Goal: Task Accomplishment & Management: Complete application form

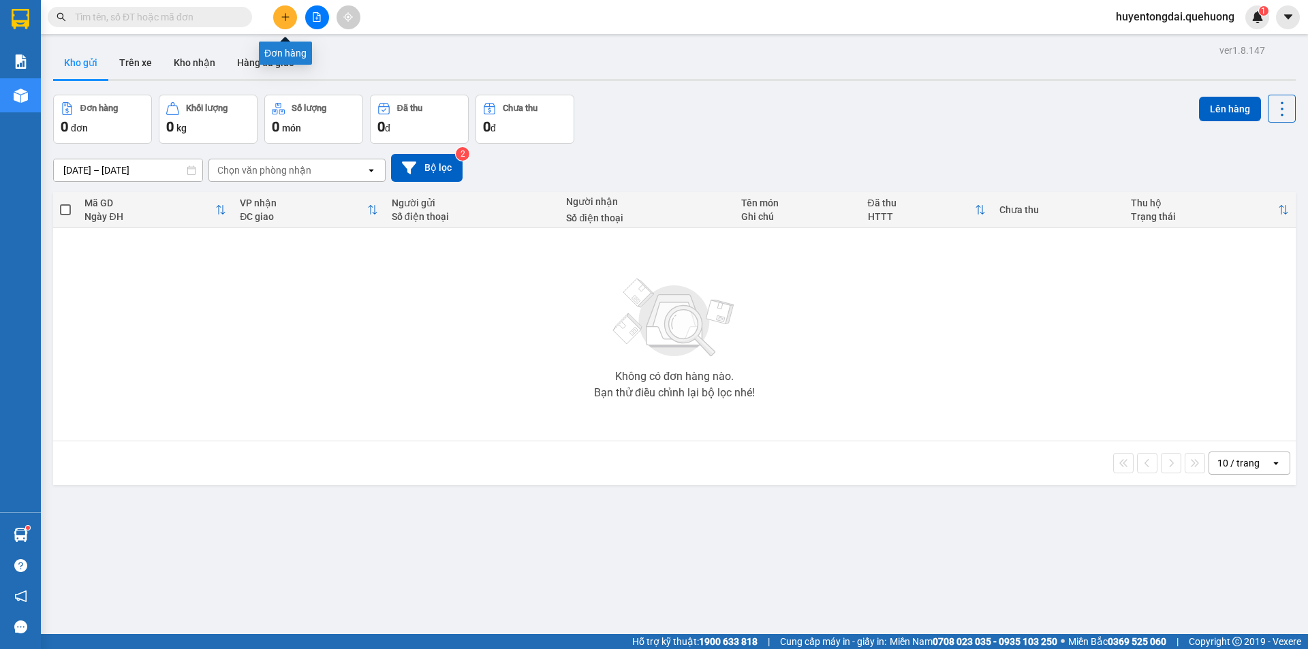
click at [284, 18] on icon "plus" at bounding box center [286, 17] width 10 height 10
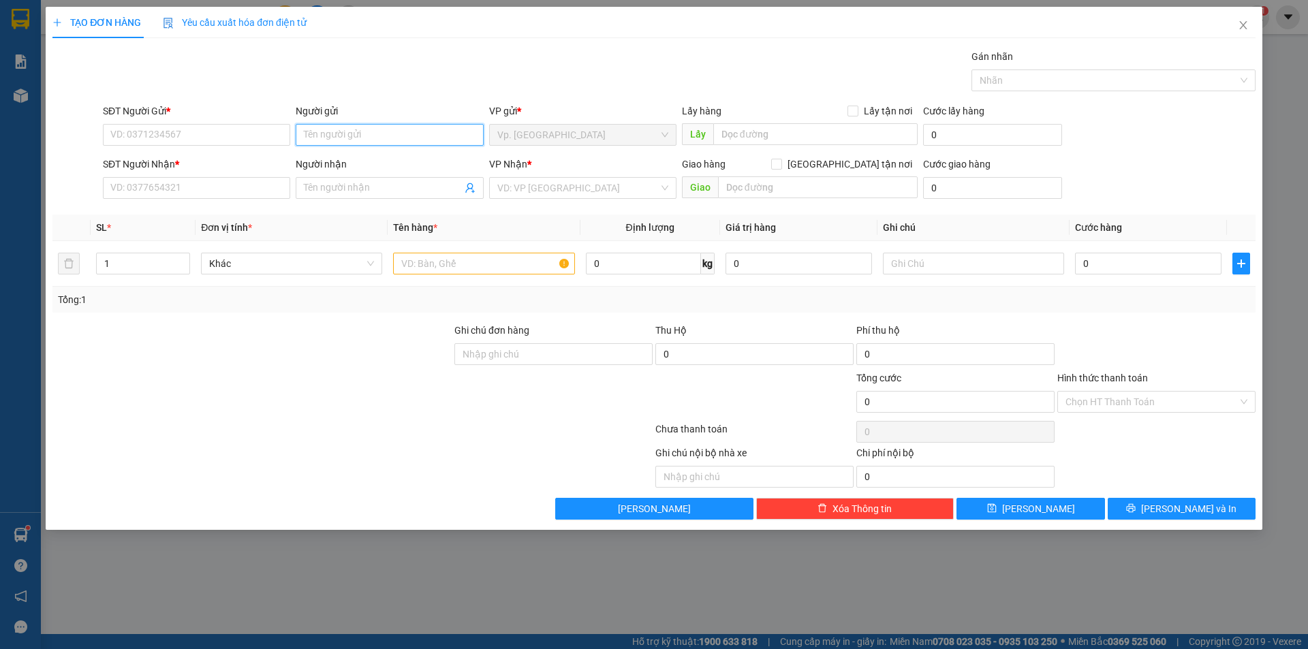
click at [364, 135] on input "Người gửi" at bounding box center [389, 135] width 187 height 22
drag, startPoint x: 348, startPoint y: 134, endPoint x: 286, endPoint y: 136, distance: 62.0
click at [287, 136] on div "SĐT Người Gửi * VD: 0371234567 Người gửi a lợi gd VP gửi * Vp. [PERSON_NAME] Lấ…" at bounding box center [679, 128] width 1158 height 48
type input "a lợi gd"
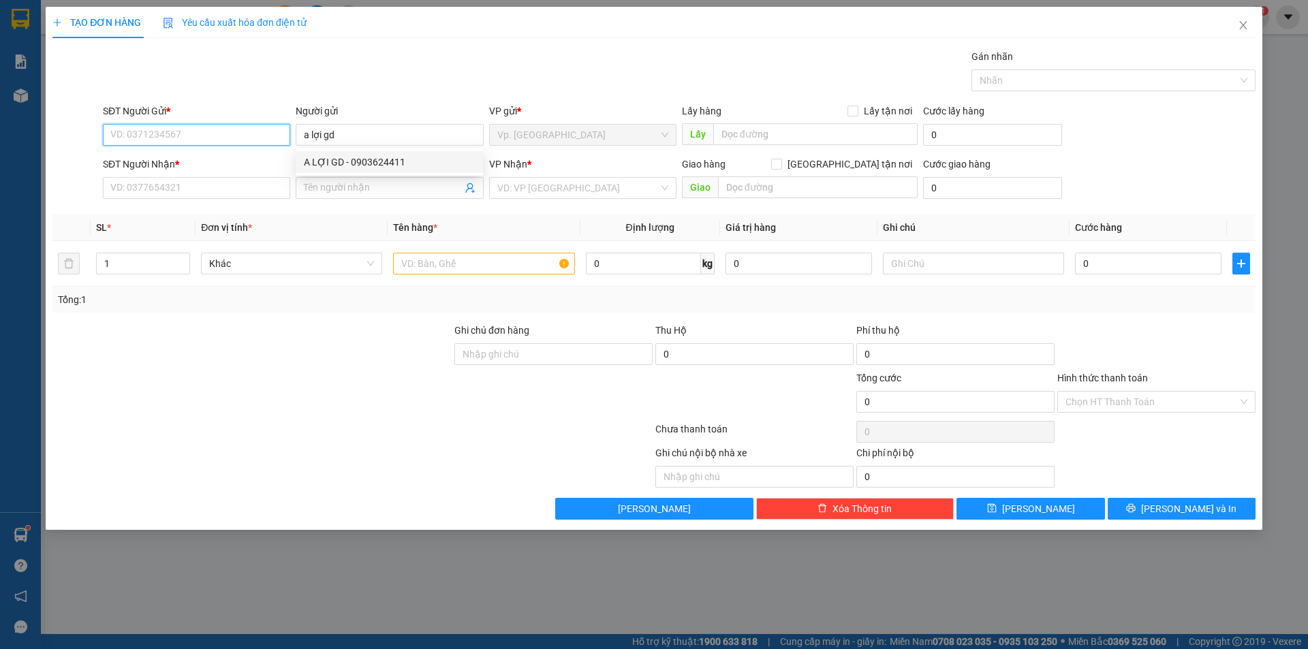
click at [285, 136] on input "SĐT Người Gửi *" at bounding box center [196, 135] width 187 height 22
drag, startPoint x: 338, startPoint y: 131, endPoint x: 291, endPoint y: 133, distance: 46.4
click at [291, 133] on div "SĐT Người Gửi * VD: 0371234567 Người gửi a lợi gd VP gửi * Vp. [PERSON_NAME] Lấ…" at bounding box center [679, 128] width 1158 height 48
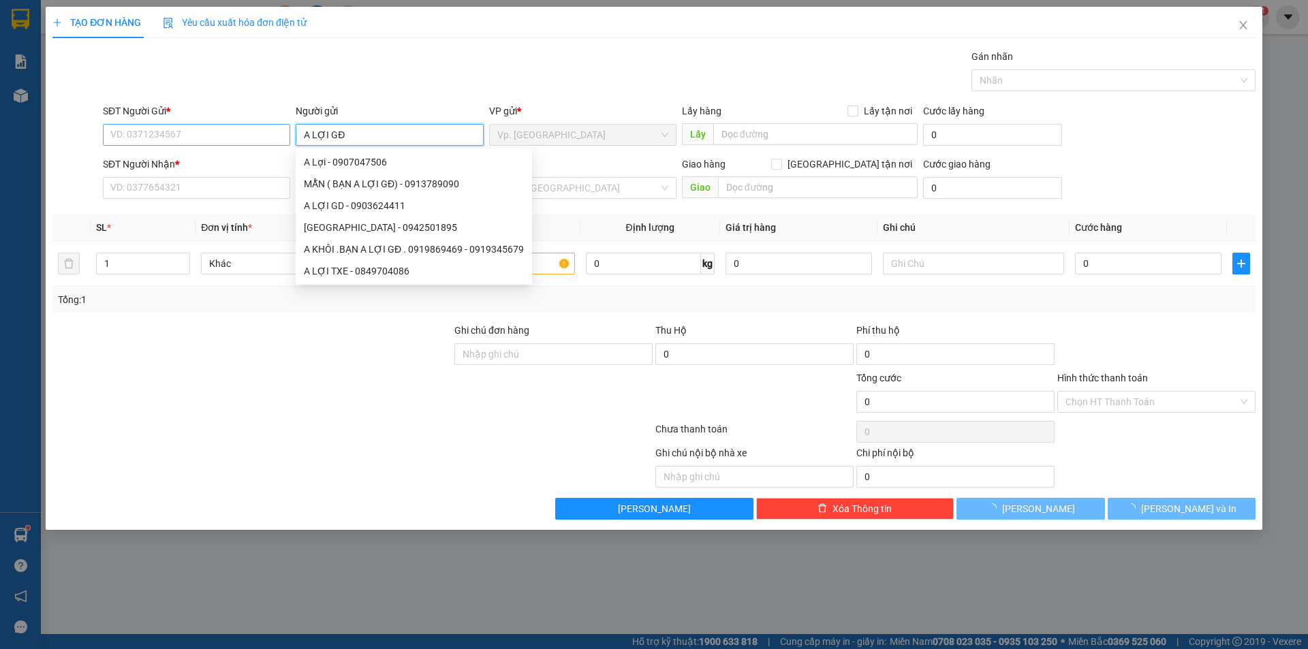
type input "A LỢI GĐ"
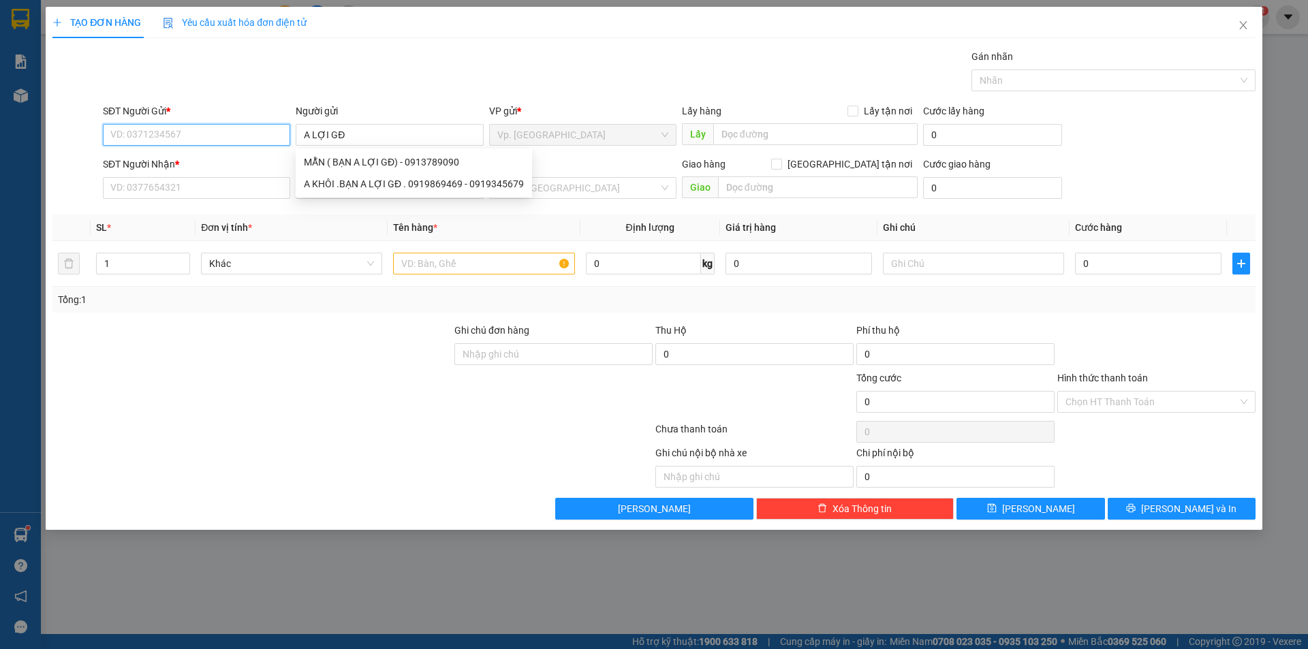
click at [240, 134] on input "SĐT Người Gửi *" at bounding box center [196, 135] width 187 height 22
click at [151, 131] on input "0869867867" at bounding box center [196, 135] width 187 height 22
type input "0869867867"
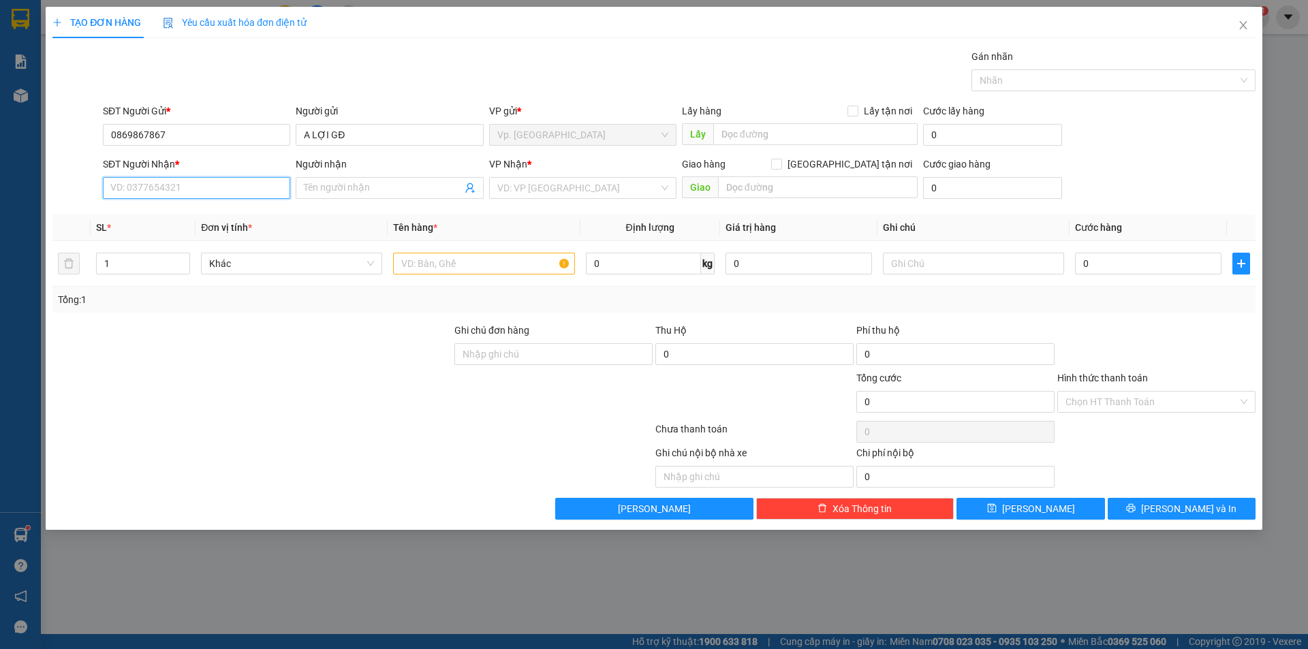
click at [164, 178] on input "SĐT Người Nhận *" at bounding box center [196, 188] width 187 height 22
paste input "0869867867"
type input "0869867867"
click at [330, 179] on span at bounding box center [389, 188] width 187 height 22
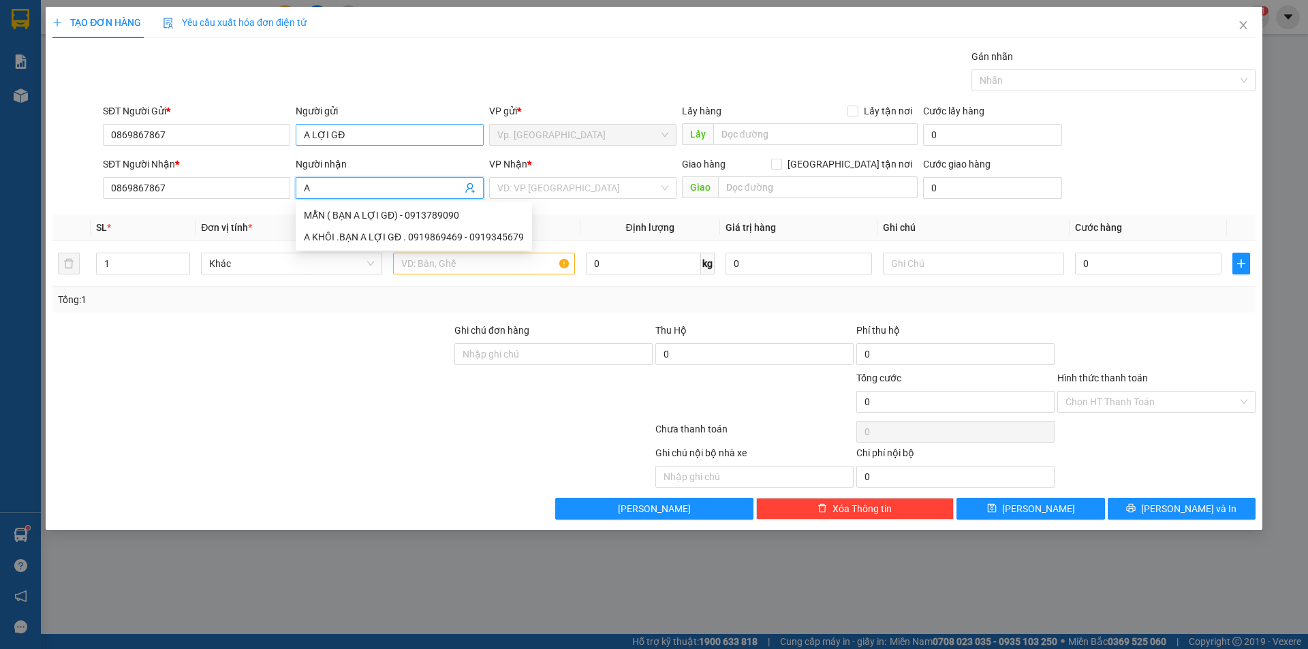
type input "A"
click at [356, 138] on input "A LỢI GĐ" at bounding box center [389, 135] width 187 height 22
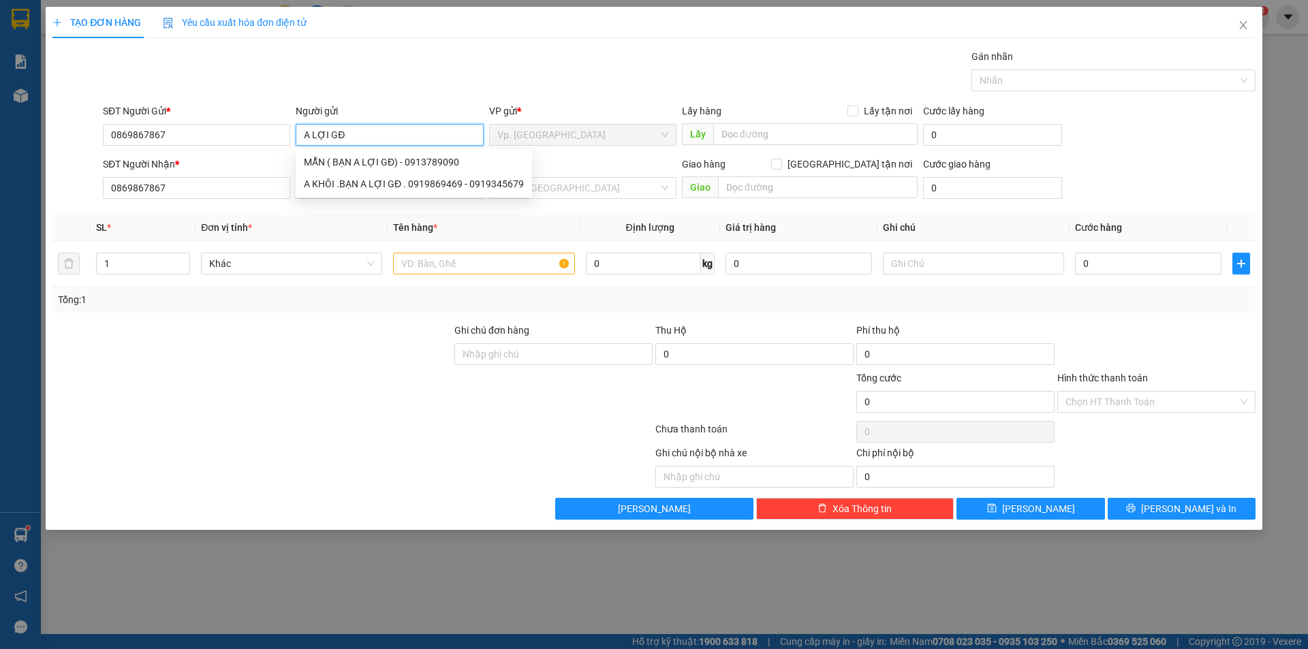
click at [378, 132] on input "A LỢI GĐ" at bounding box center [389, 135] width 187 height 22
click at [366, 231] on th "Đơn vị tính *" at bounding box center [291, 228] width 192 height 27
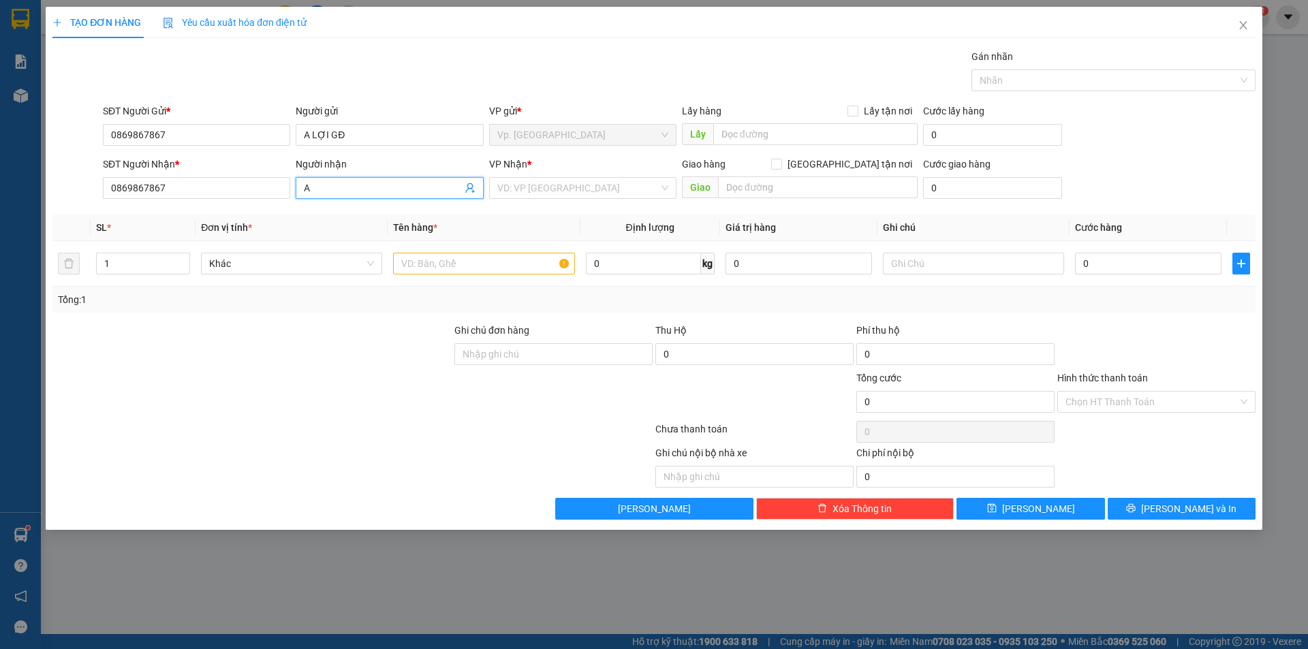
click at [321, 185] on input "A" at bounding box center [382, 187] width 157 height 15
paste input "A LỢI GĐ"
type input "A LỢI GĐ"
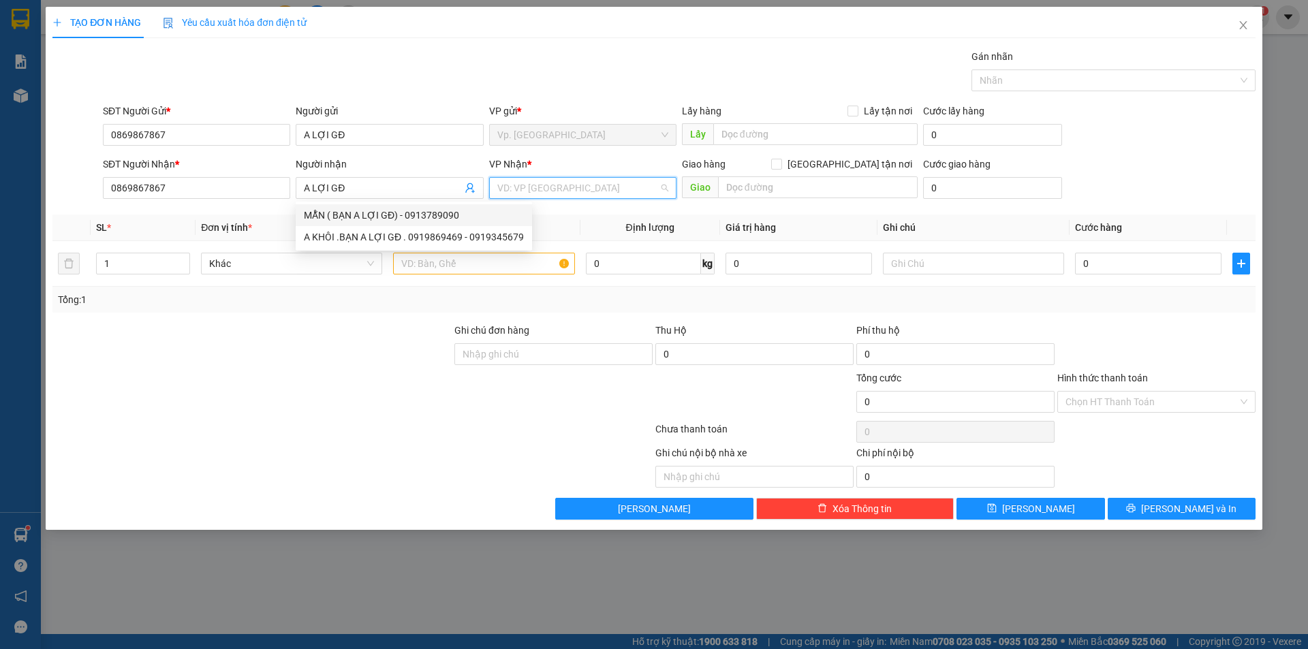
click at [504, 189] on input "search" at bounding box center [577, 188] width 161 height 20
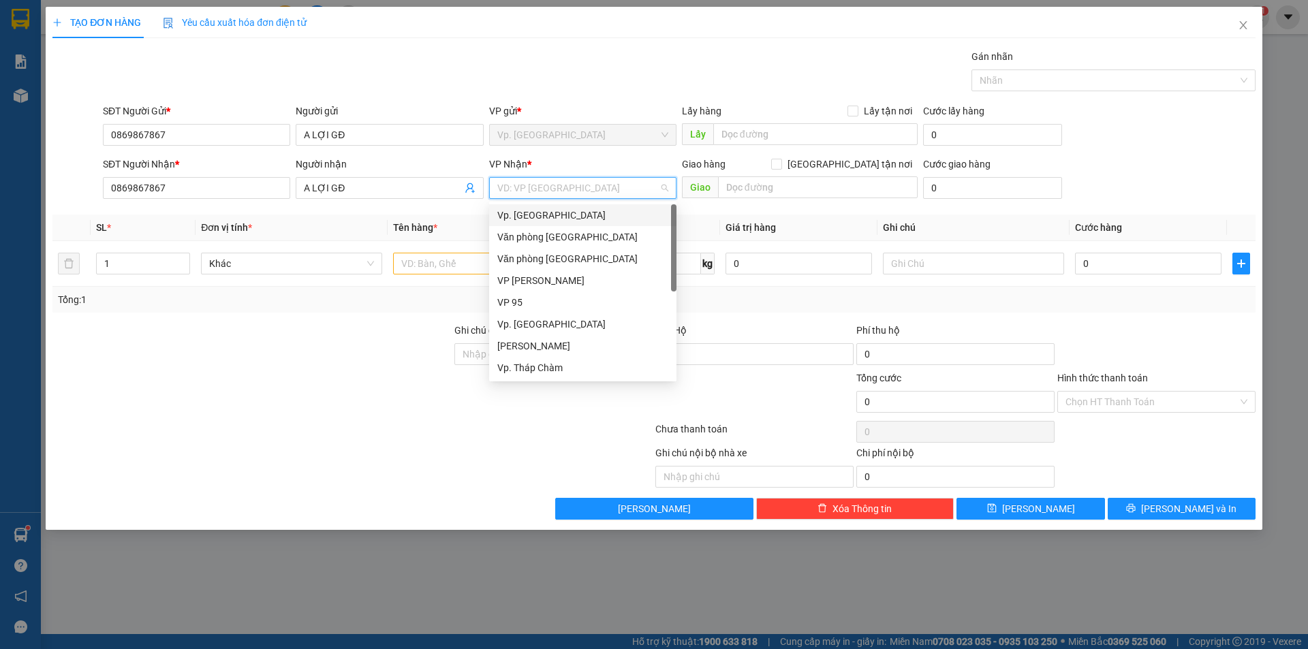
type input "Q"
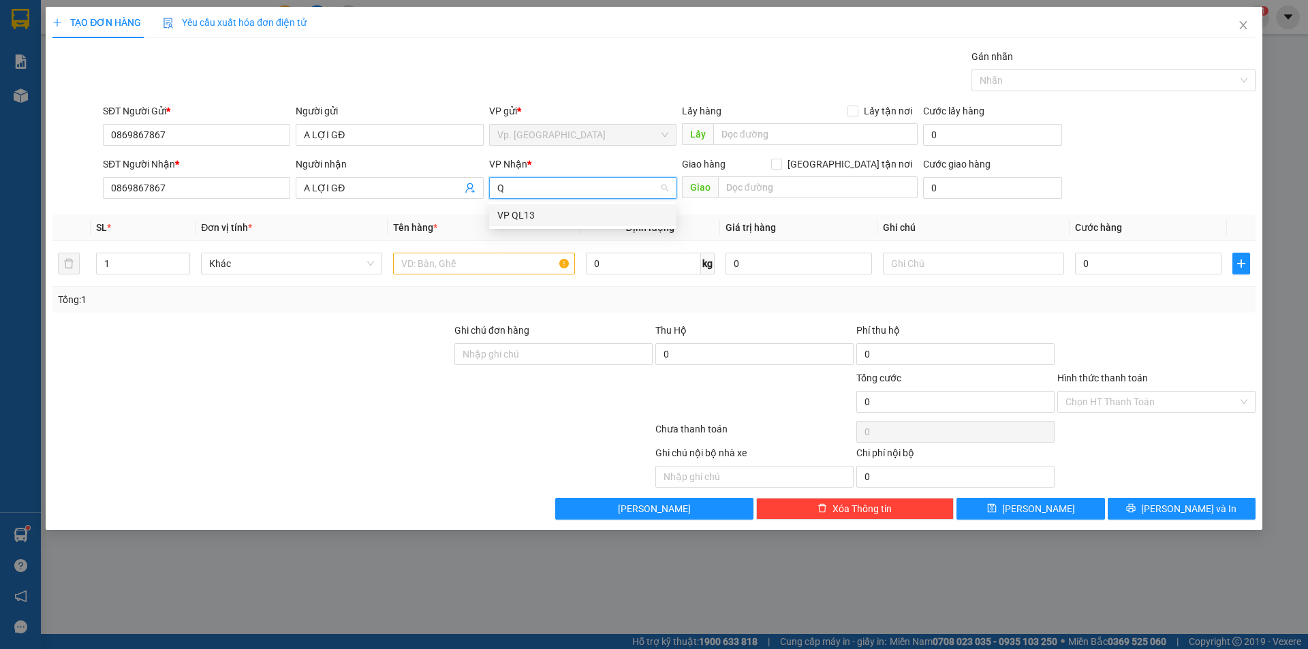
click at [525, 216] on div "VP QL13" at bounding box center [582, 215] width 171 height 15
click at [470, 262] on input "text" at bounding box center [483, 264] width 181 height 22
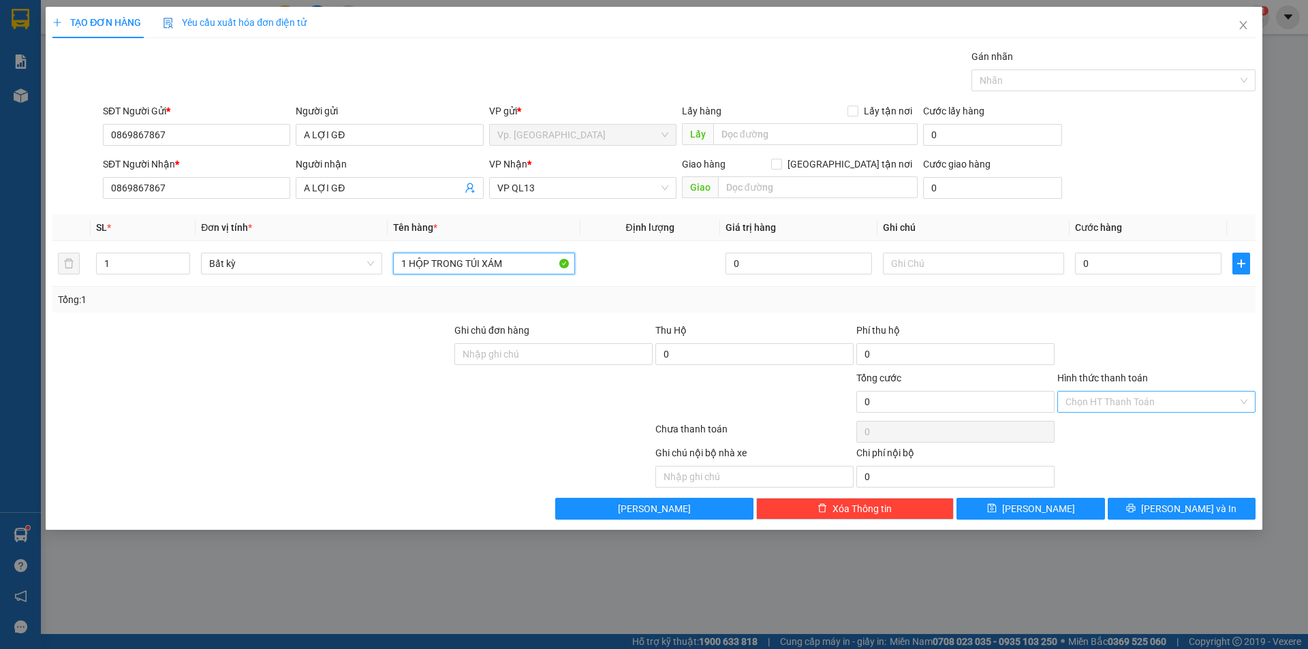
type input "1 HỘP TRONG TÚI XÁM"
click at [1090, 397] on input "Hình thức thanh toán" at bounding box center [1151, 402] width 172 height 20
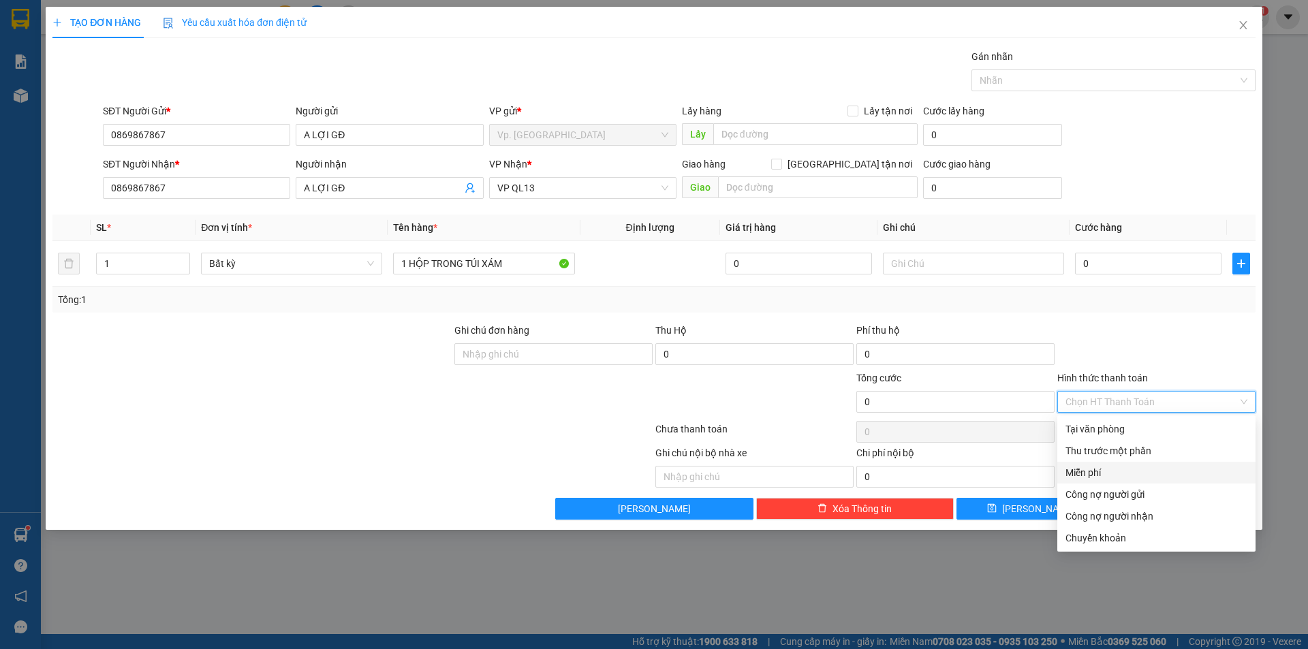
click at [1107, 473] on div "Miễn phí" at bounding box center [1156, 472] width 182 height 15
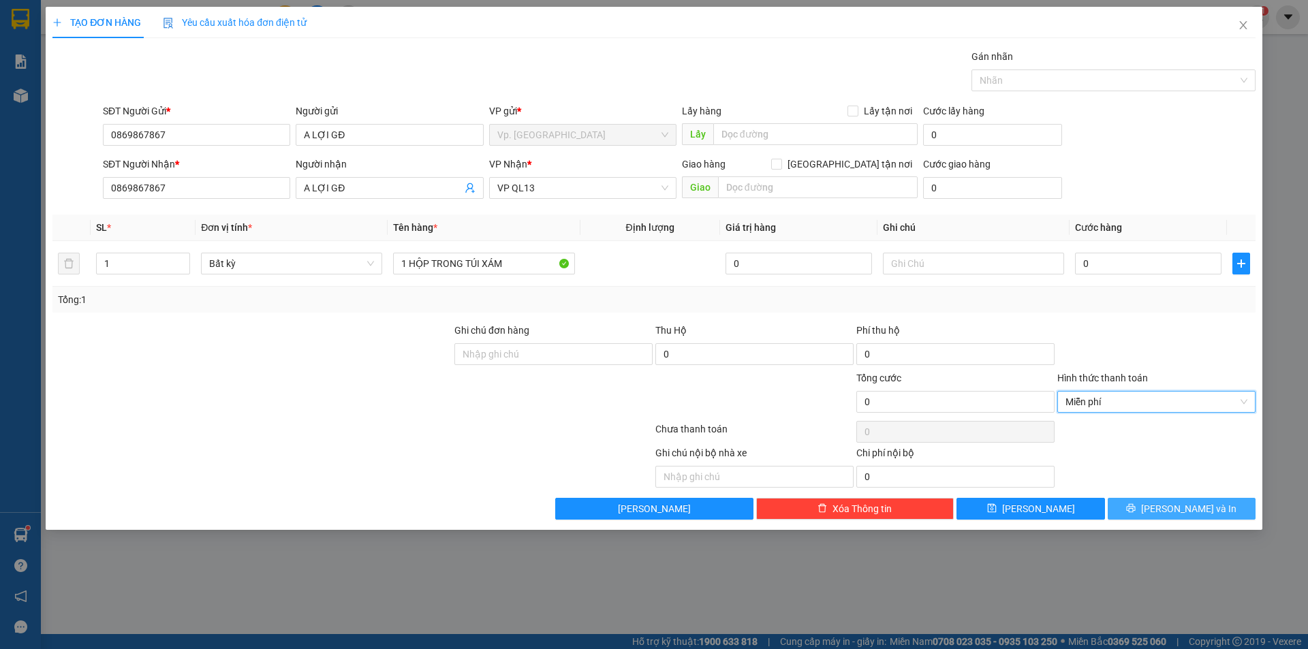
click at [1147, 510] on button "[PERSON_NAME] và In" at bounding box center [1181, 509] width 148 height 22
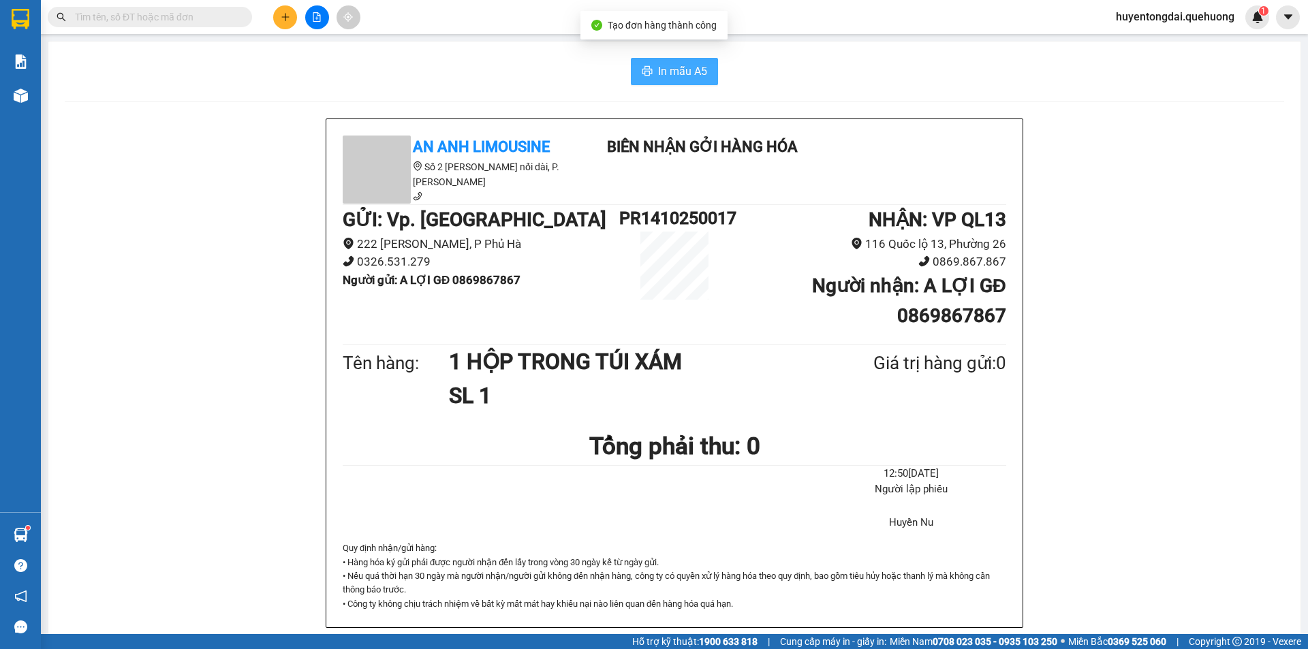
click at [697, 75] on span "In mẫu A5" at bounding box center [682, 71] width 49 height 17
click at [287, 22] on button at bounding box center [285, 17] width 24 height 24
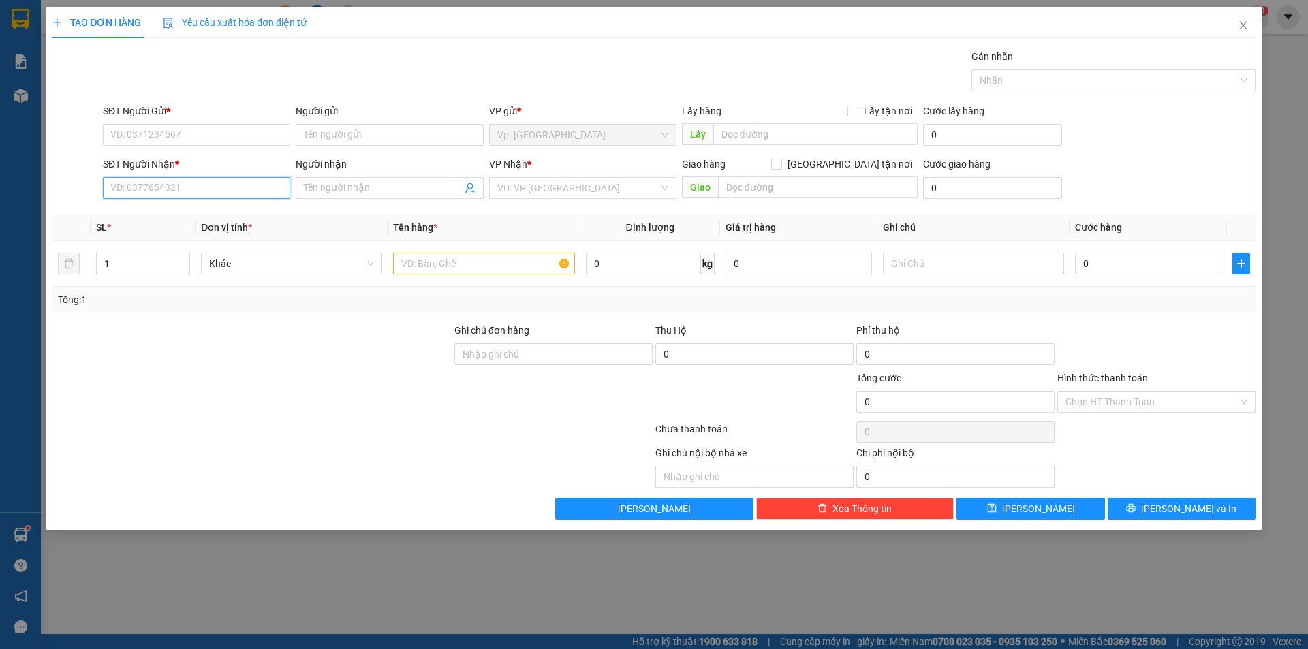
click at [174, 177] on input "SĐT Người Nhận *" at bounding box center [196, 188] width 187 height 22
click at [134, 189] on input "0968077966" at bounding box center [196, 188] width 187 height 22
type input "0968077966"
click at [146, 141] on input "SĐT Người Gửi *" at bounding box center [196, 135] width 187 height 22
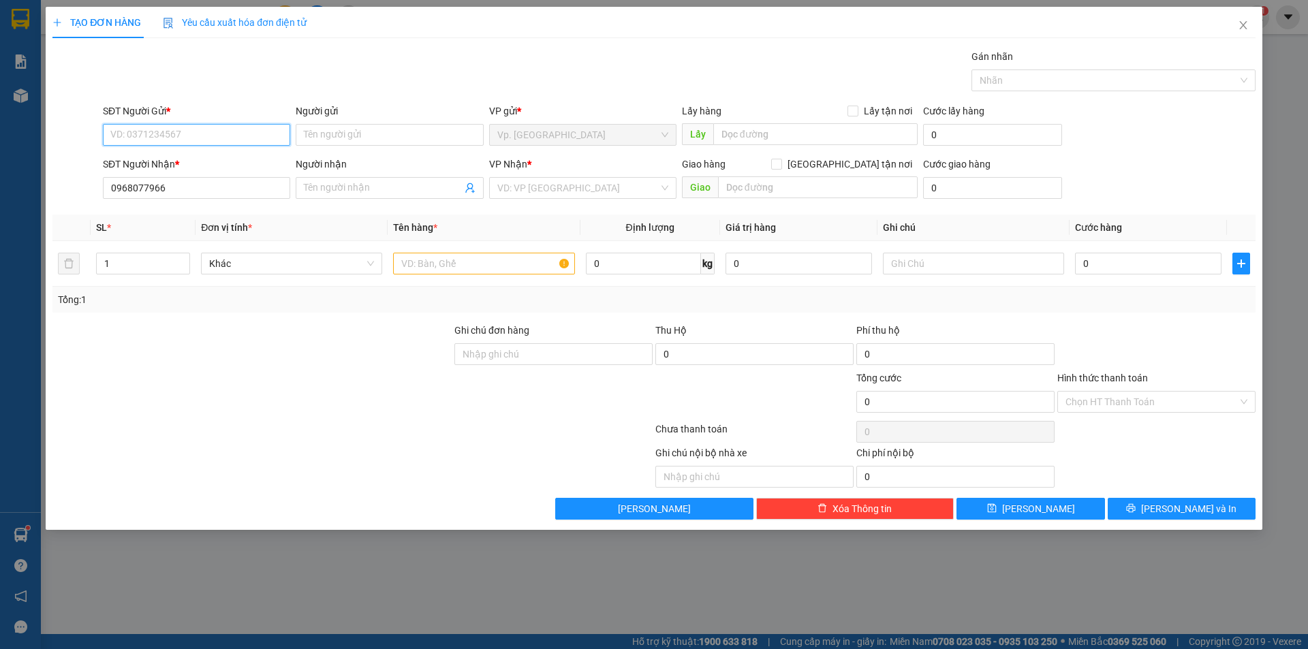
paste input "0968077966"
type input "0968077966"
click at [343, 183] on input "Người nhận" at bounding box center [382, 187] width 157 height 15
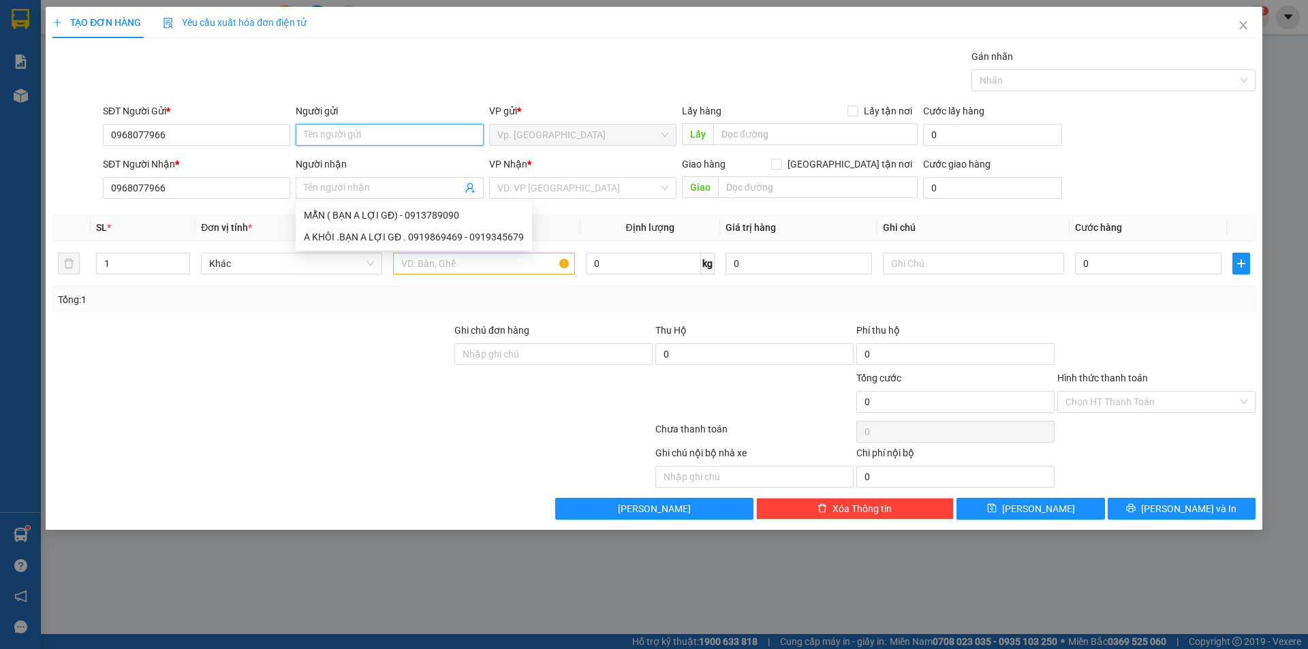
click at [349, 128] on input "Người gửi" at bounding box center [389, 135] width 187 height 22
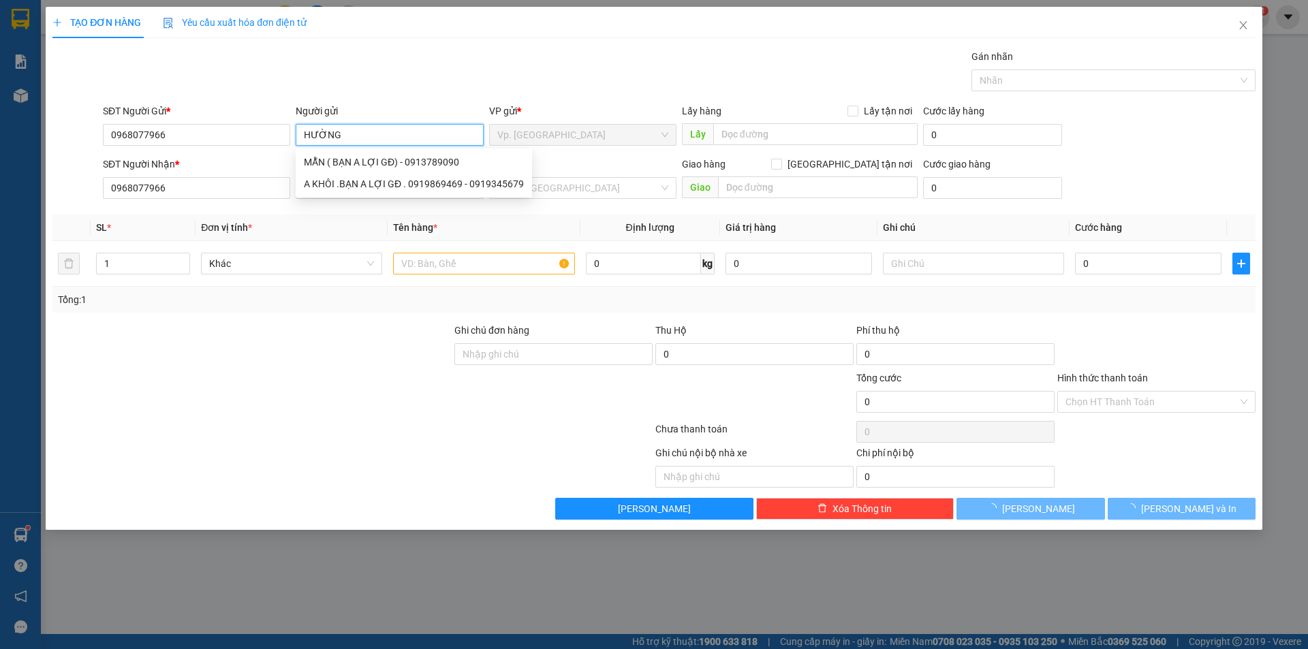
type input "HƯỜNG"
click at [129, 331] on div at bounding box center [252, 347] width 402 height 48
